Goal: Check status

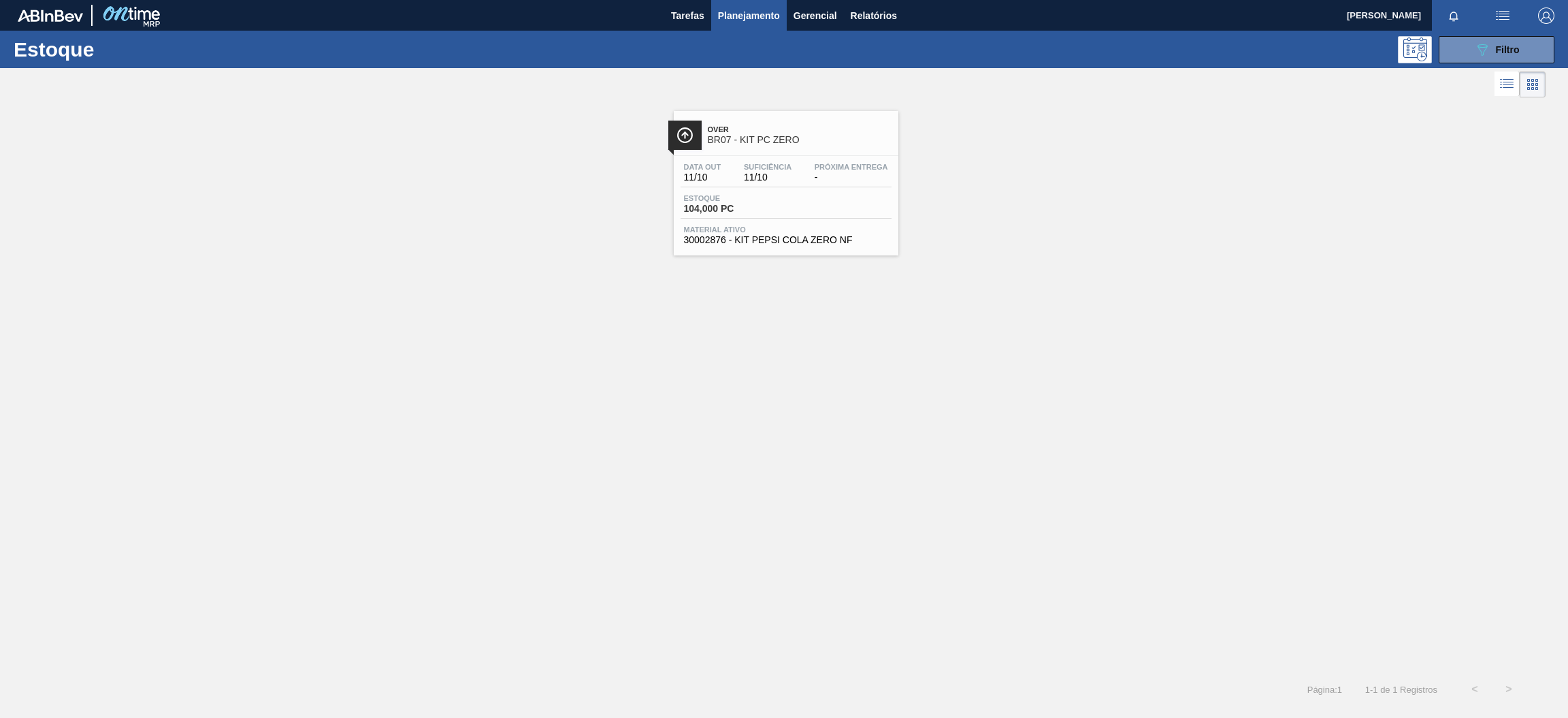
click at [1436, 123] on div "Over BR07 - KIT PC ZERO Data out 11/10 Suficiência 11/10 Próxima Entrega - Esto…" at bounding box center [784, 178] width 1568 height 154
click at [1509, 47] on span "Filtro" at bounding box center [1507, 50] width 24 height 11
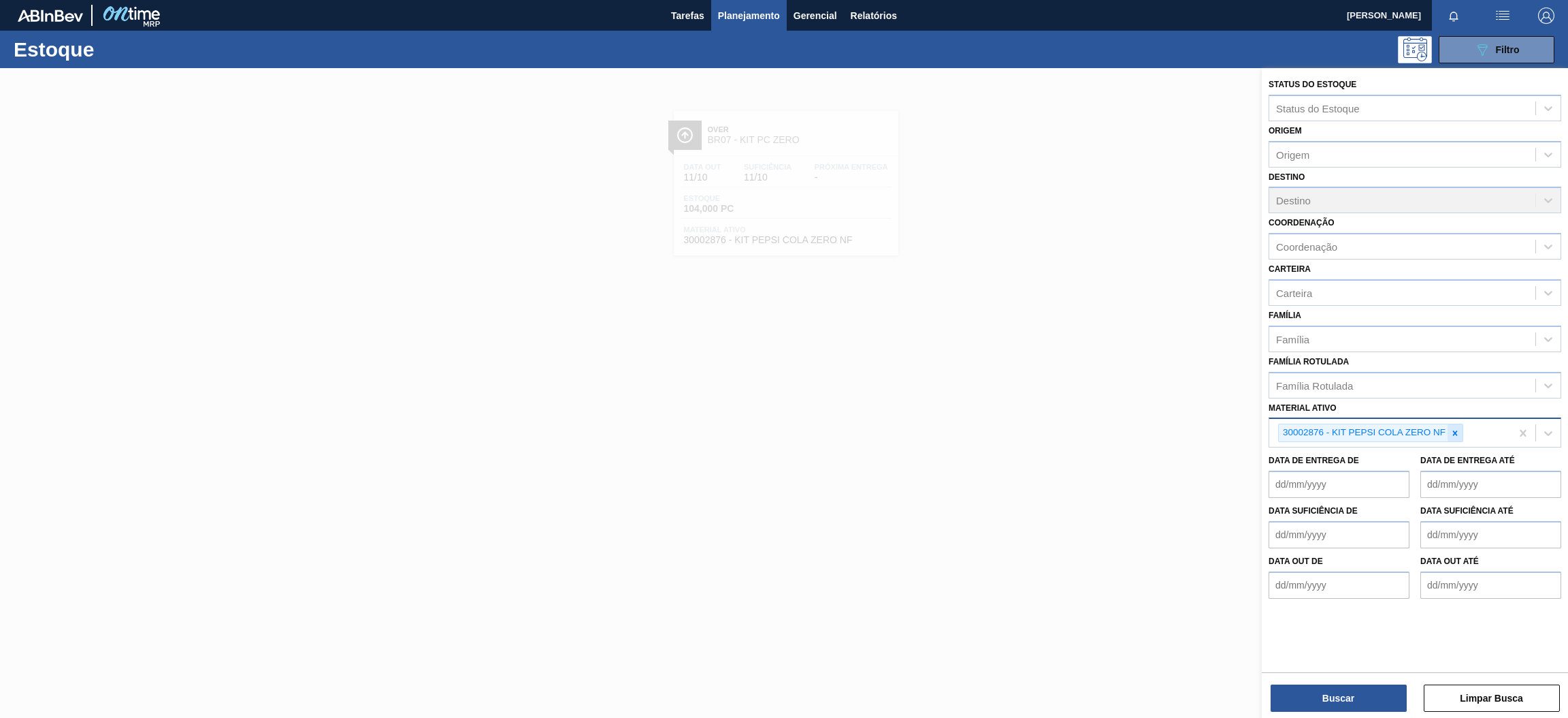
click at [1461, 430] on div at bounding box center [1455, 432] width 15 height 17
type ativo "açuca"
paste ativo "30003513"
type ativo "30003513"
click at [1385, 453] on div "30003513 - ACUCAR;CRISTAL;;" at bounding box center [1415, 464] width 292 height 26
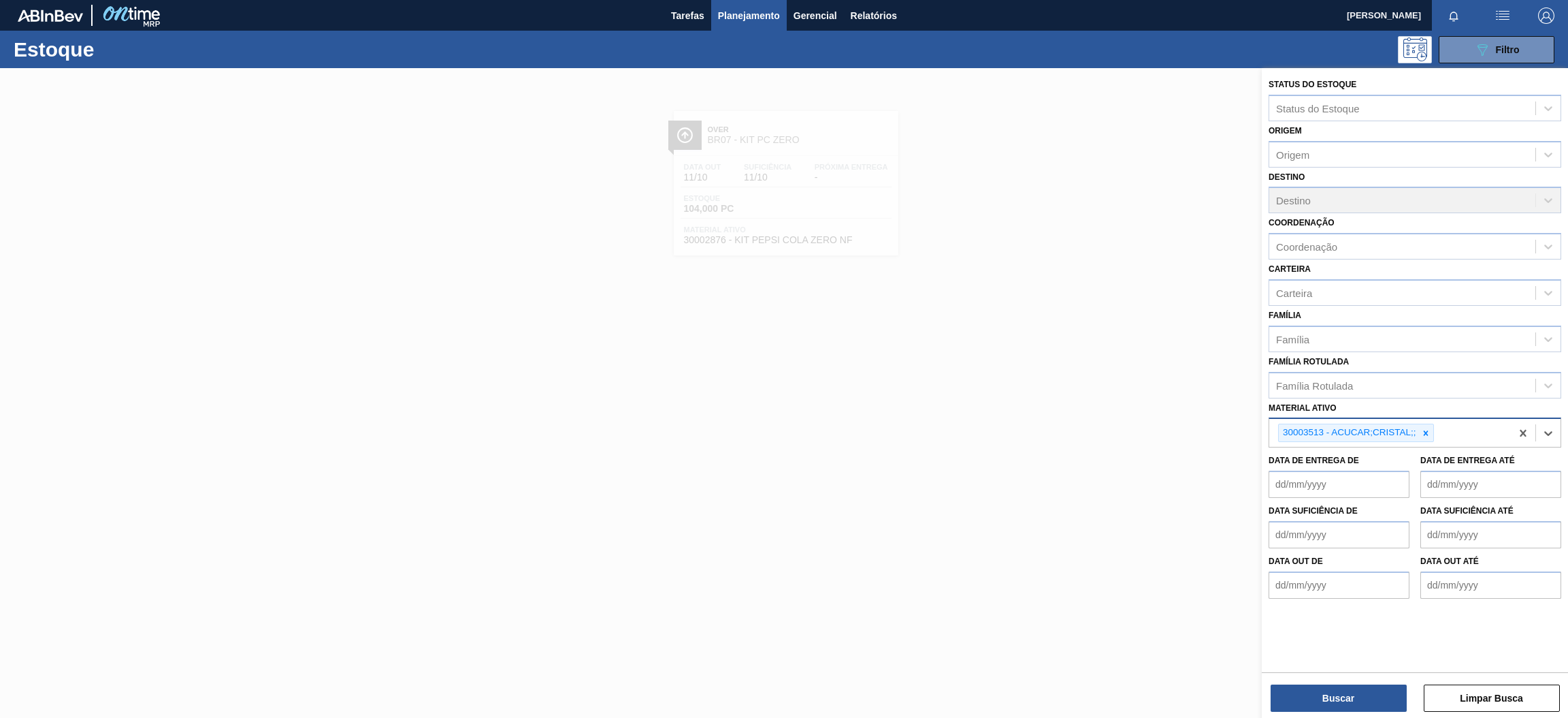
click at [1333, 712] on div "Status do Estoque Status do Estoque Origem Origem Destino Destino Coordenação C…" at bounding box center [1415, 394] width 306 height 653
click at [1333, 692] on button "Buscar" at bounding box center [1339, 697] width 136 height 27
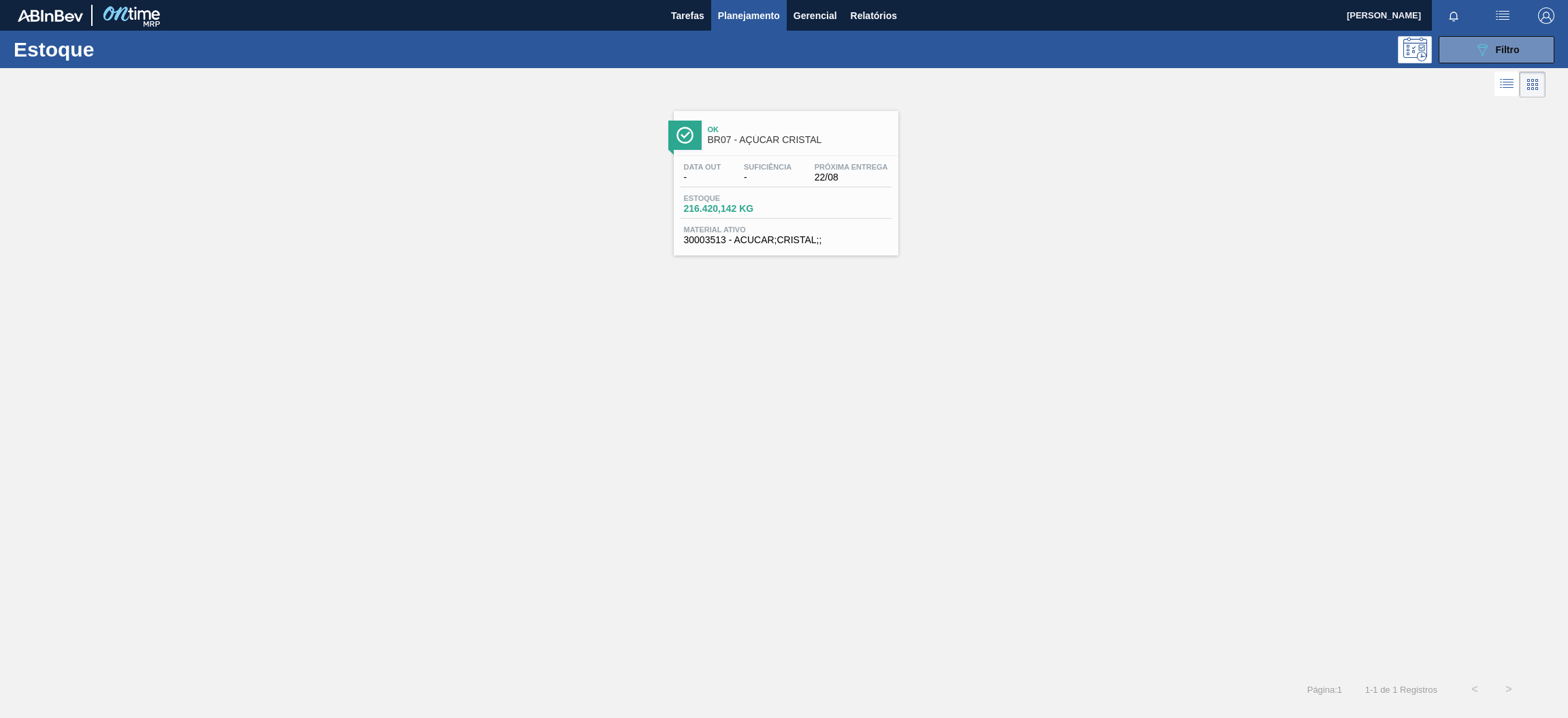
click at [762, 130] on span "Ok" at bounding box center [800, 129] width 183 height 9
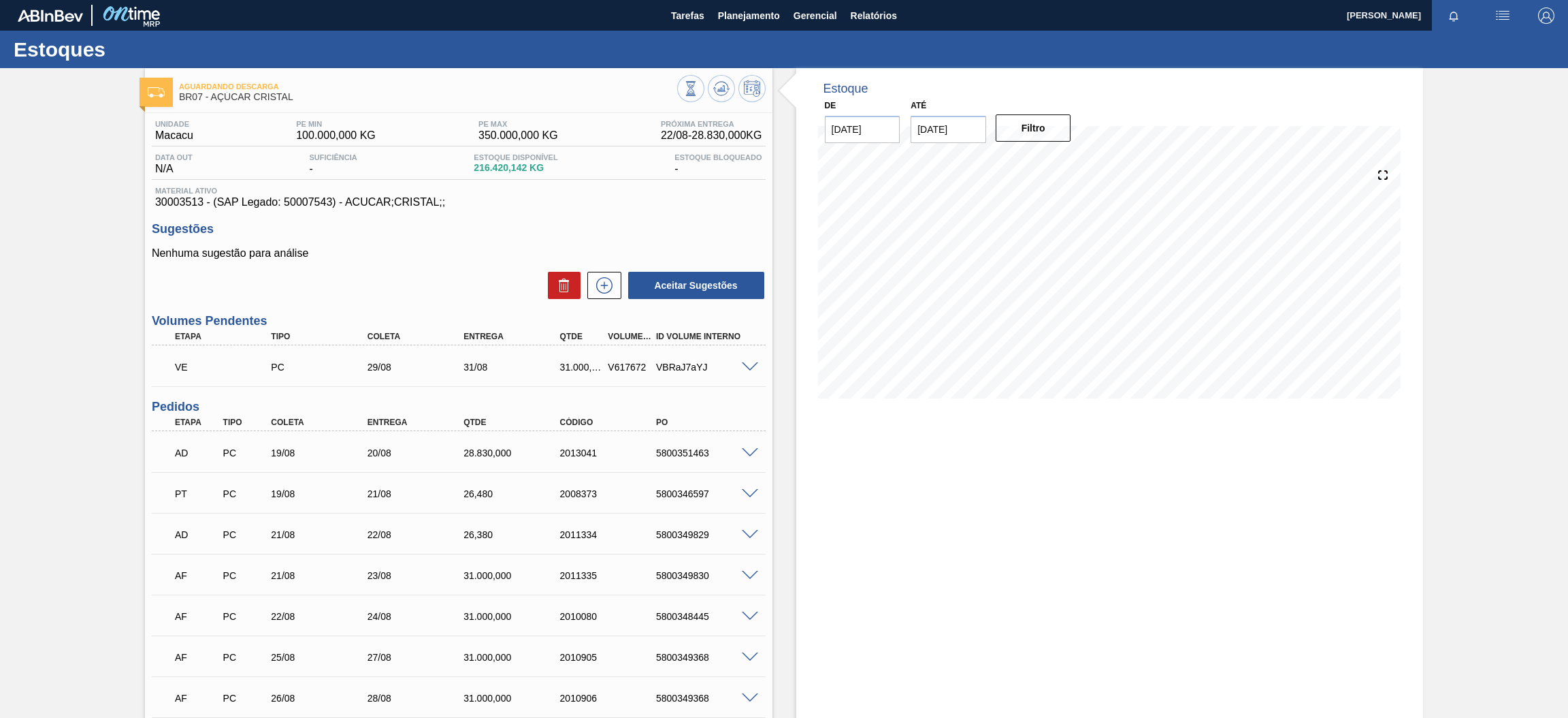
click at [55, 552] on div "Aguardando Descarga BR07 - AÇÚCAR CRISTAL Unidade Macacu PE MIN 100.000,000 KG …" at bounding box center [784, 468] width 1568 height 801
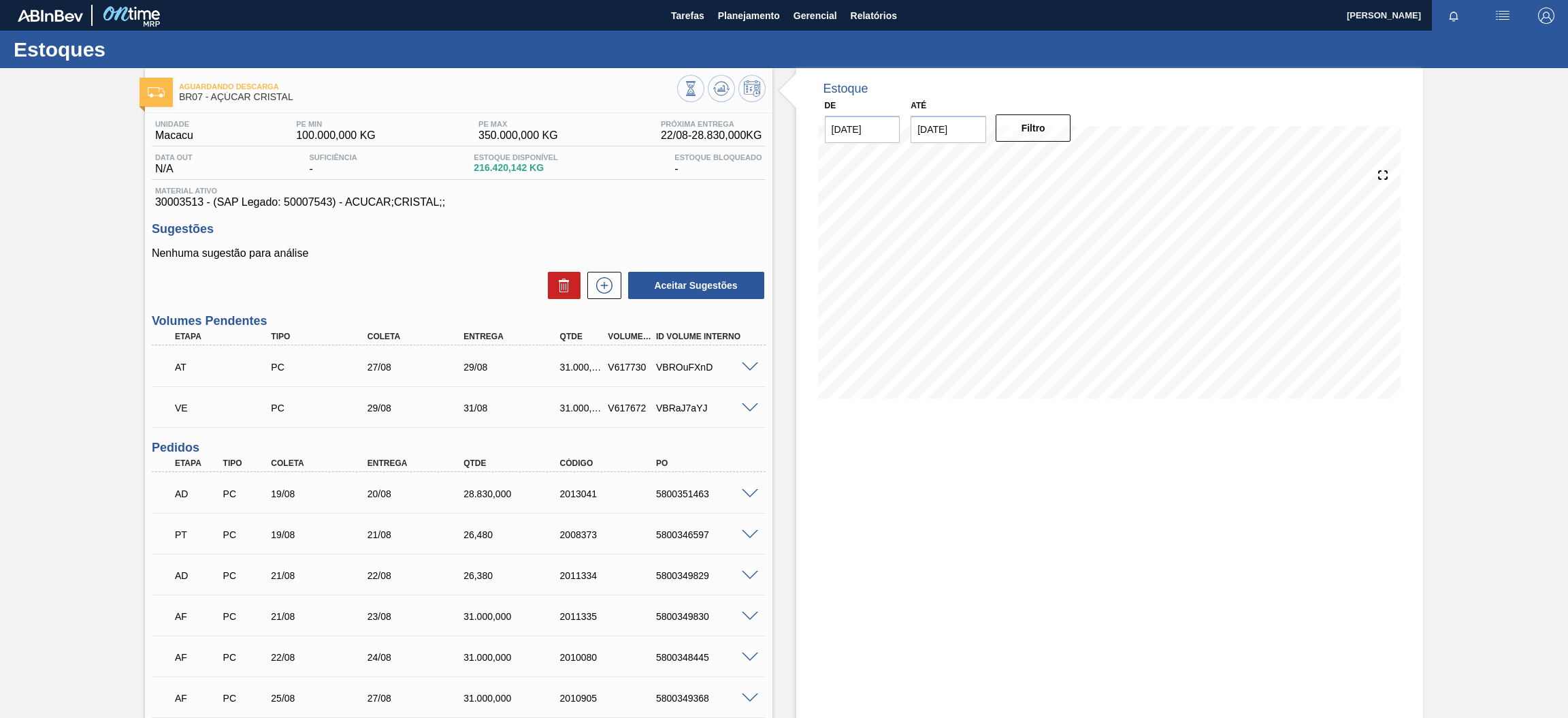
scroll to position [189, 0]
